Goal: Task Accomplishment & Management: Complete application form

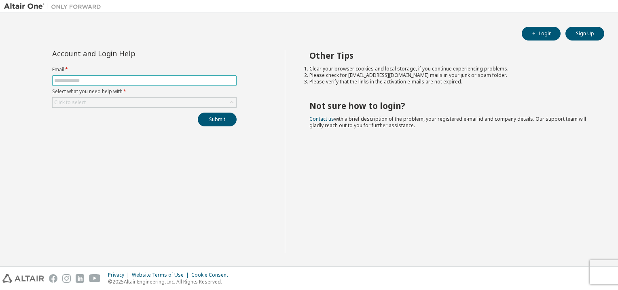
drag, startPoint x: 81, startPoint y: 76, endPoint x: 81, endPoint y: 82, distance: 5.7
click at [81, 82] on span at bounding box center [144, 80] width 185 height 11
click at [83, 85] on form "Email * Select what you need help with * Click to select" at bounding box center [144, 86] width 185 height 41
click at [110, 81] on input "text" at bounding box center [144, 80] width 180 height 6
type input "**********"
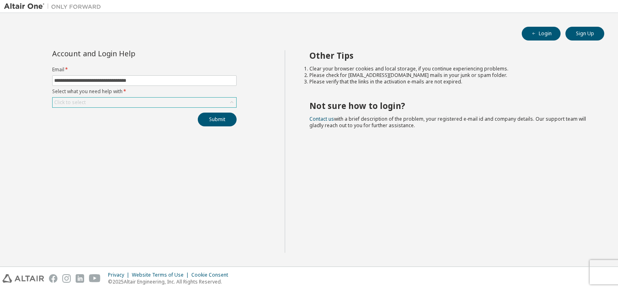
click at [121, 101] on div "Click to select" at bounding box center [145, 103] width 184 height 10
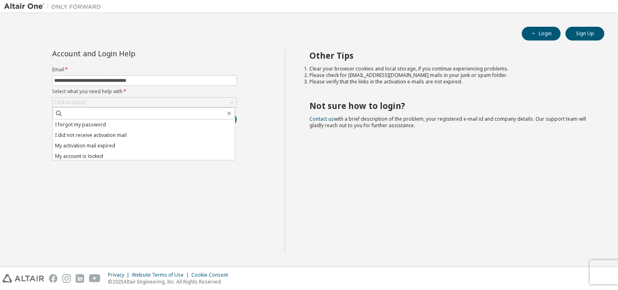
click at [87, 124] on li "I forgot my password" at bounding box center [144, 124] width 182 height 11
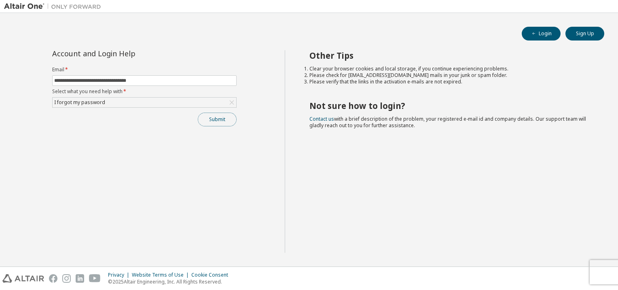
click at [210, 119] on button "Submit" at bounding box center [217, 119] width 39 height 14
click at [186, 54] on div "Account and Login Help" at bounding box center [126, 53] width 148 height 6
click at [217, 119] on button "Submit" at bounding box center [217, 119] width 39 height 14
